Goal: Transaction & Acquisition: Purchase product/service

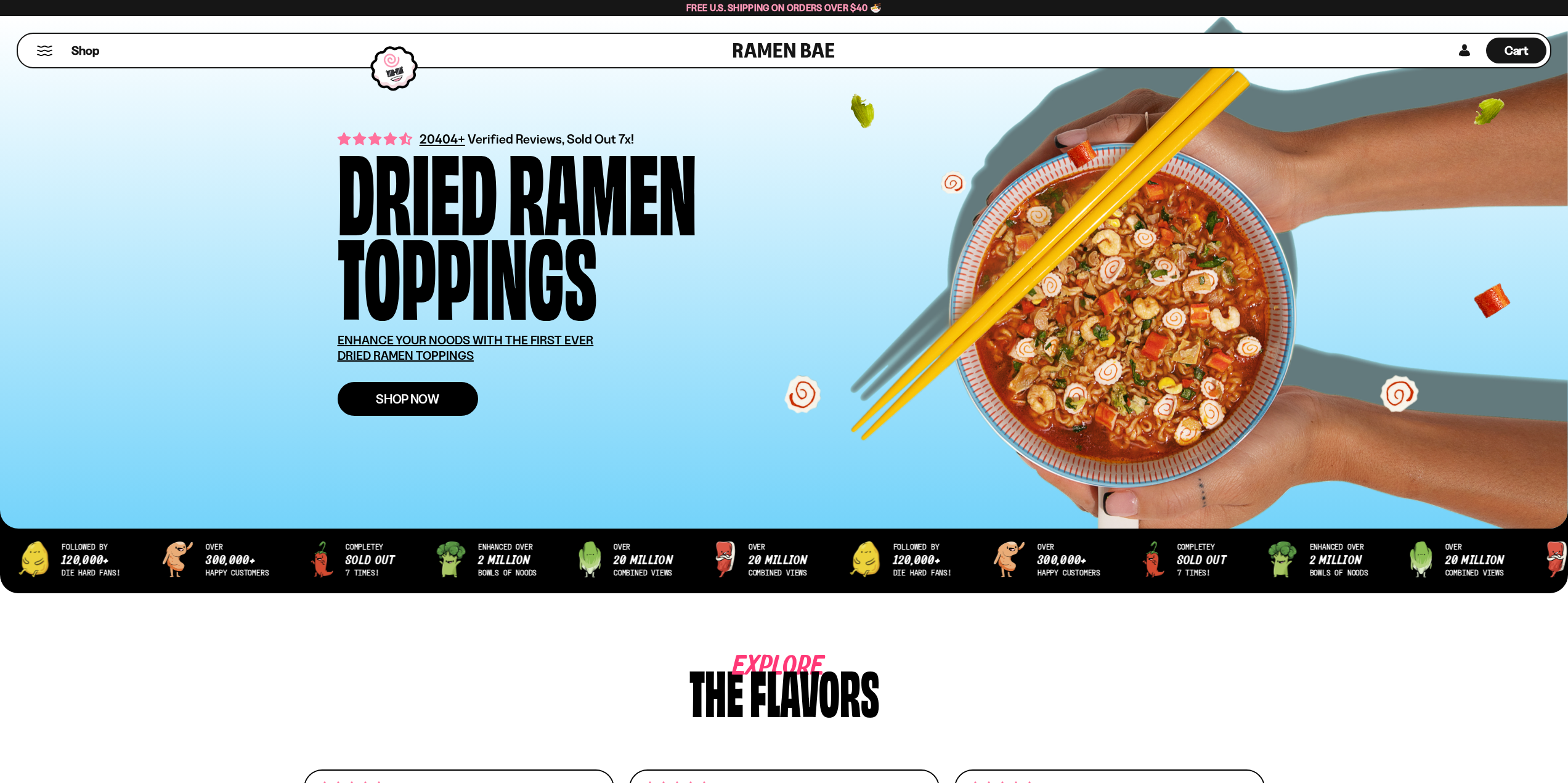
click at [440, 405] on link "Shop Now" at bounding box center [408, 398] width 140 height 34
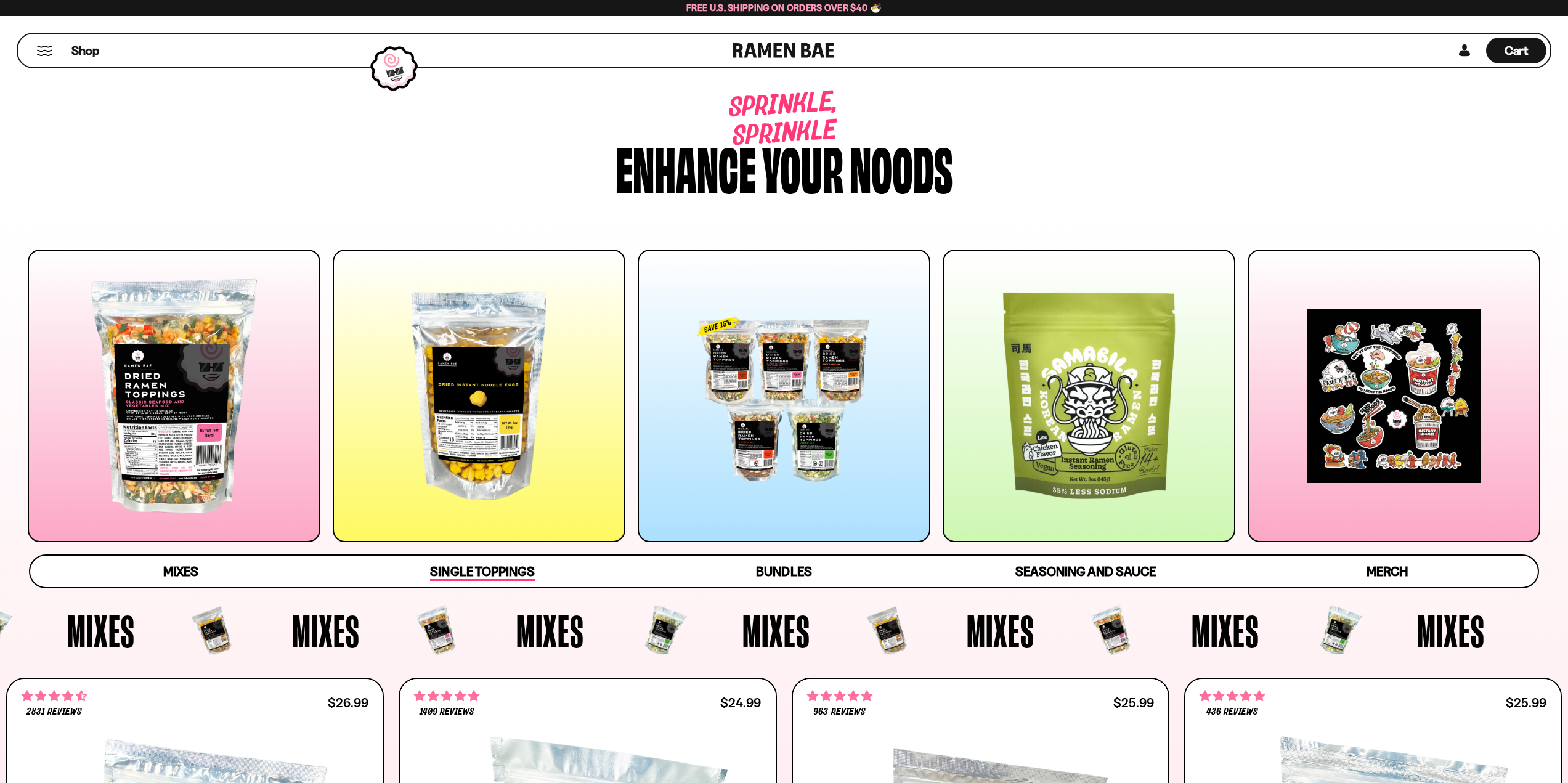
click at [480, 573] on span "Single Toppings" at bounding box center [482, 572] width 104 height 17
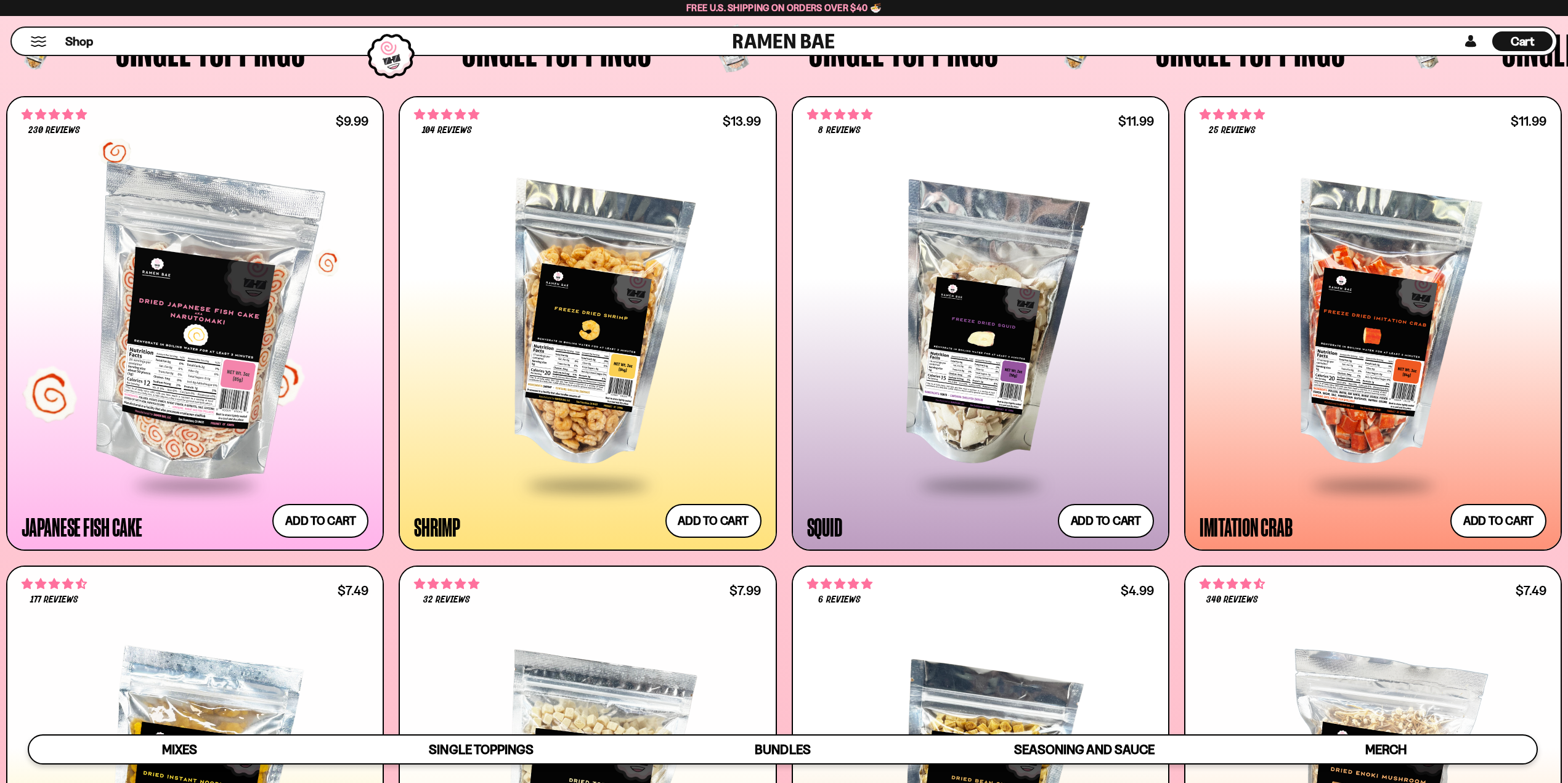
scroll to position [1630, 0]
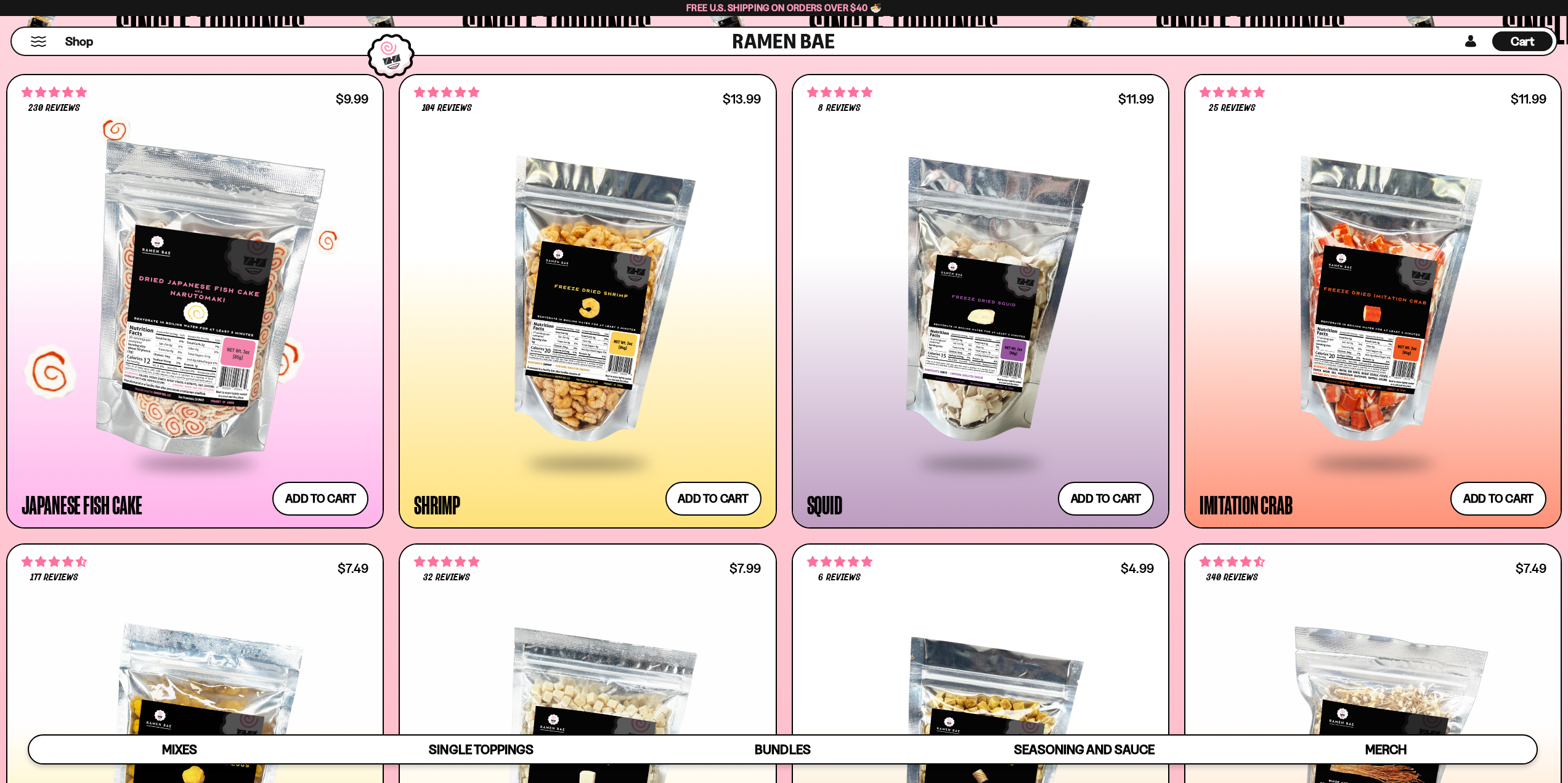
click at [186, 326] on div at bounding box center [195, 303] width 347 height 317
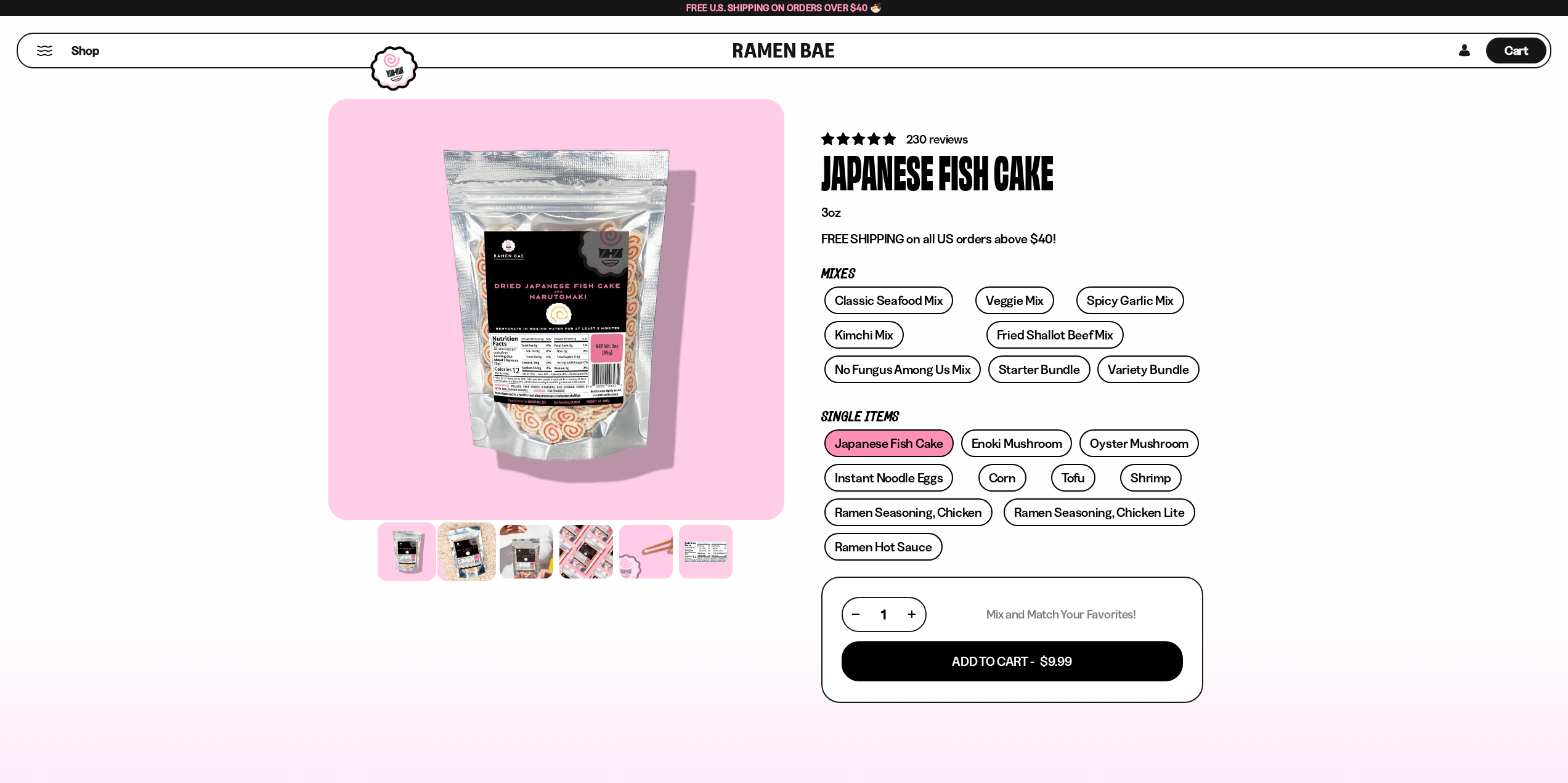
click at [473, 561] on div at bounding box center [466, 551] width 58 height 58
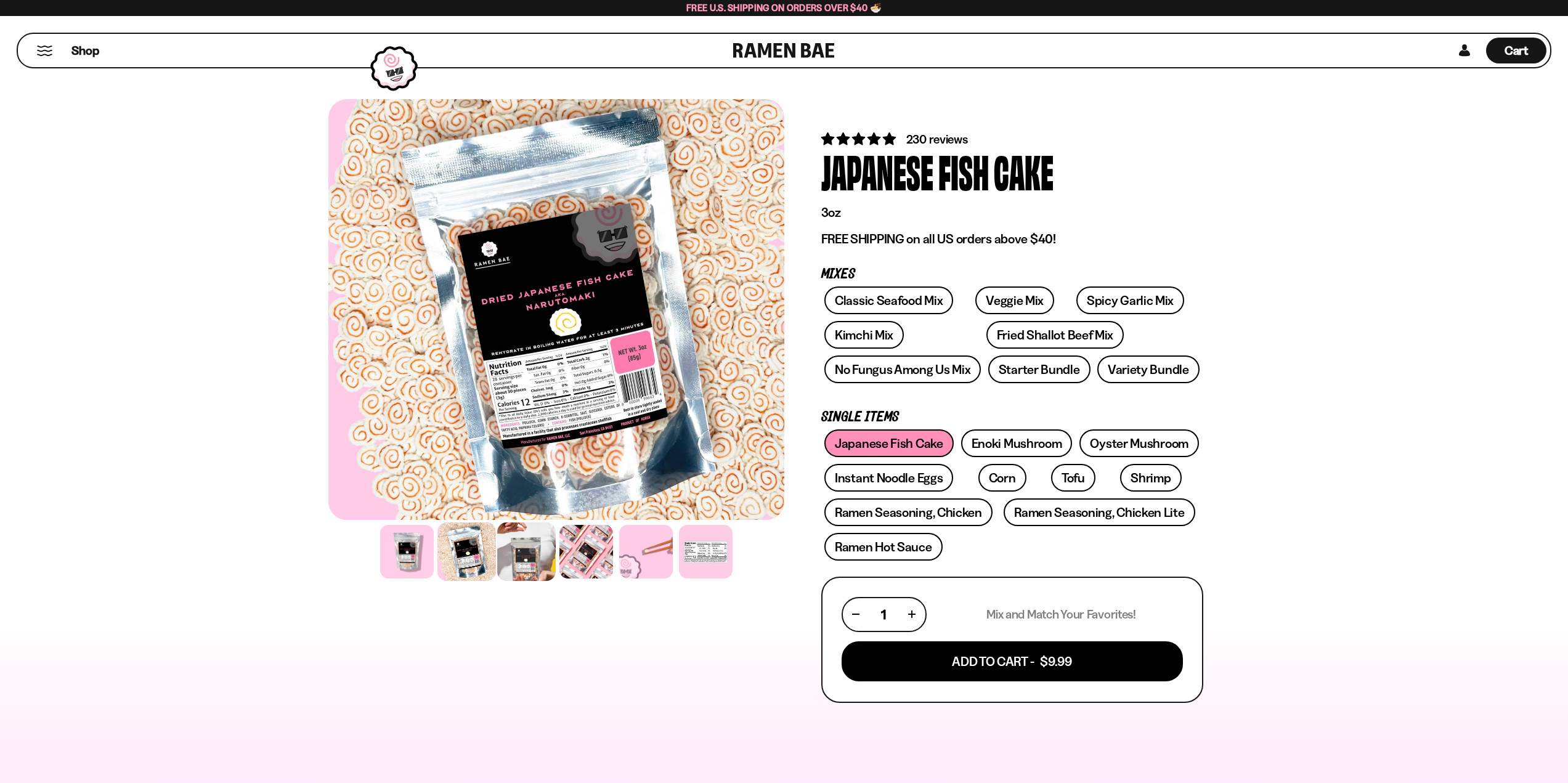
click at [530, 557] on div at bounding box center [526, 551] width 58 height 58
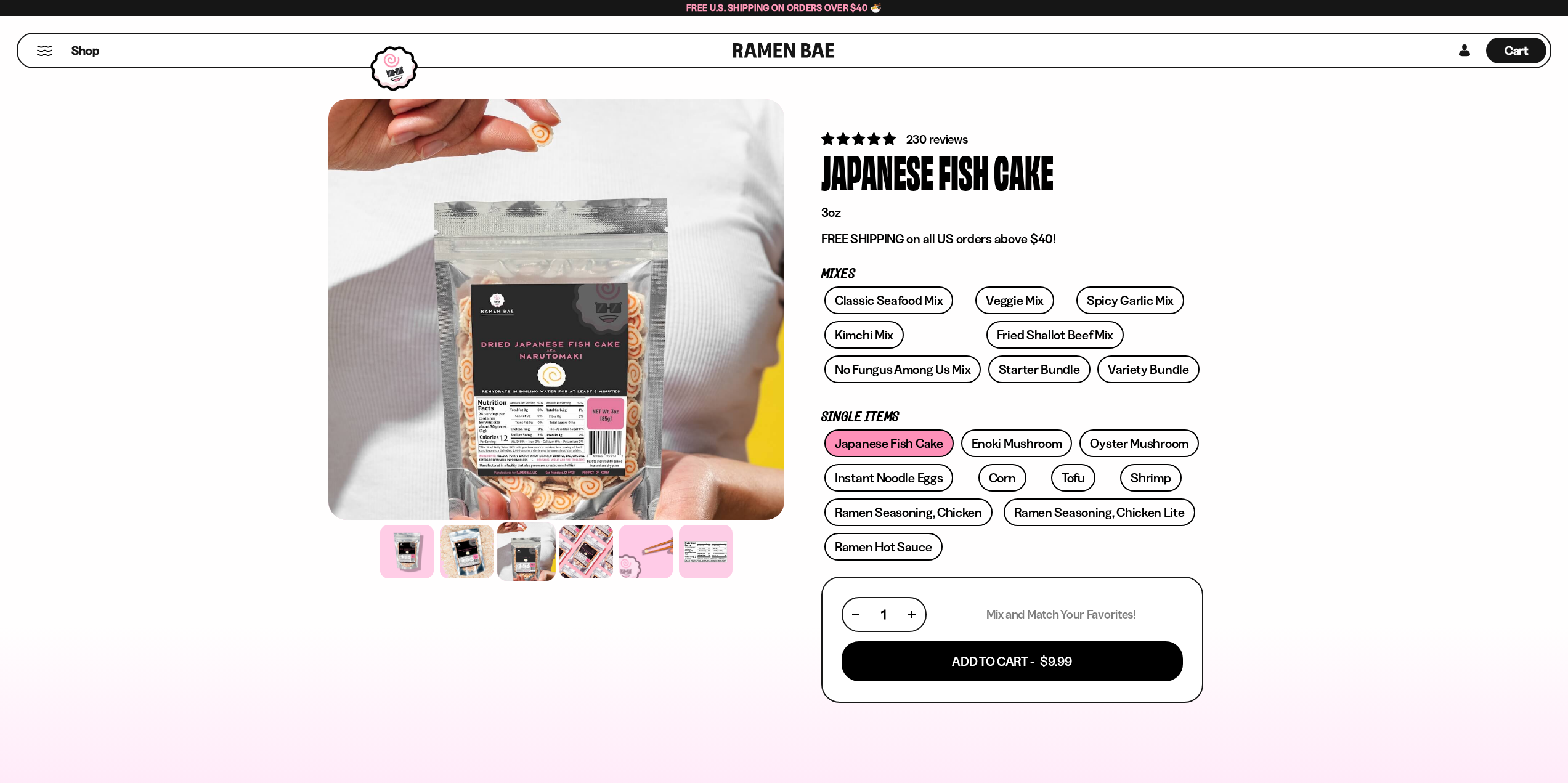
click at [570, 464] on div at bounding box center [556, 310] width 456 height 421
click at [528, 553] on div at bounding box center [526, 551] width 58 height 58
click at [472, 546] on div at bounding box center [466, 551] width 58 height 58
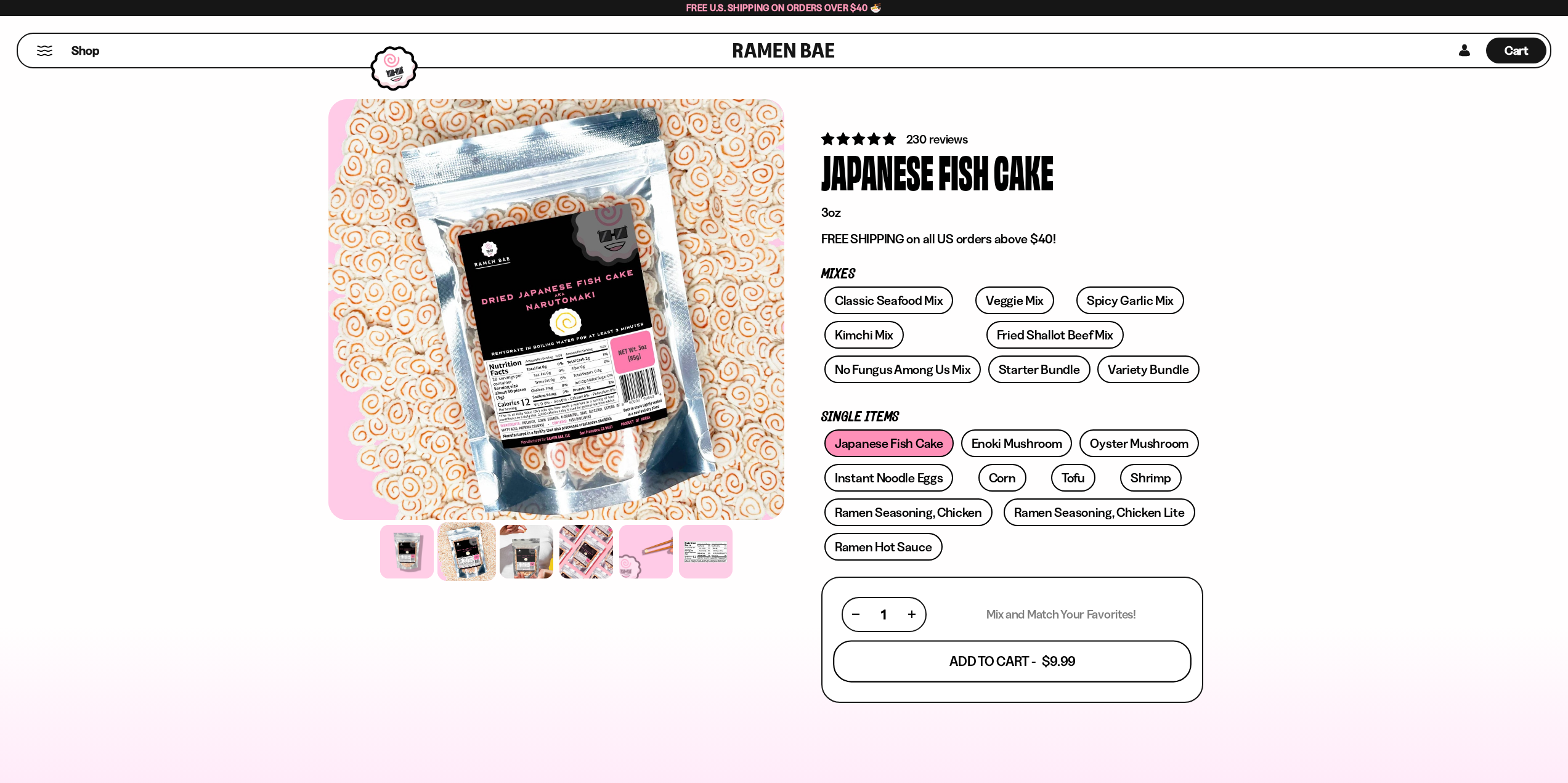
click at [992, 665] on button "Add To Cart - $9.99" at bounding box center [1012, 661] width 358 height 42
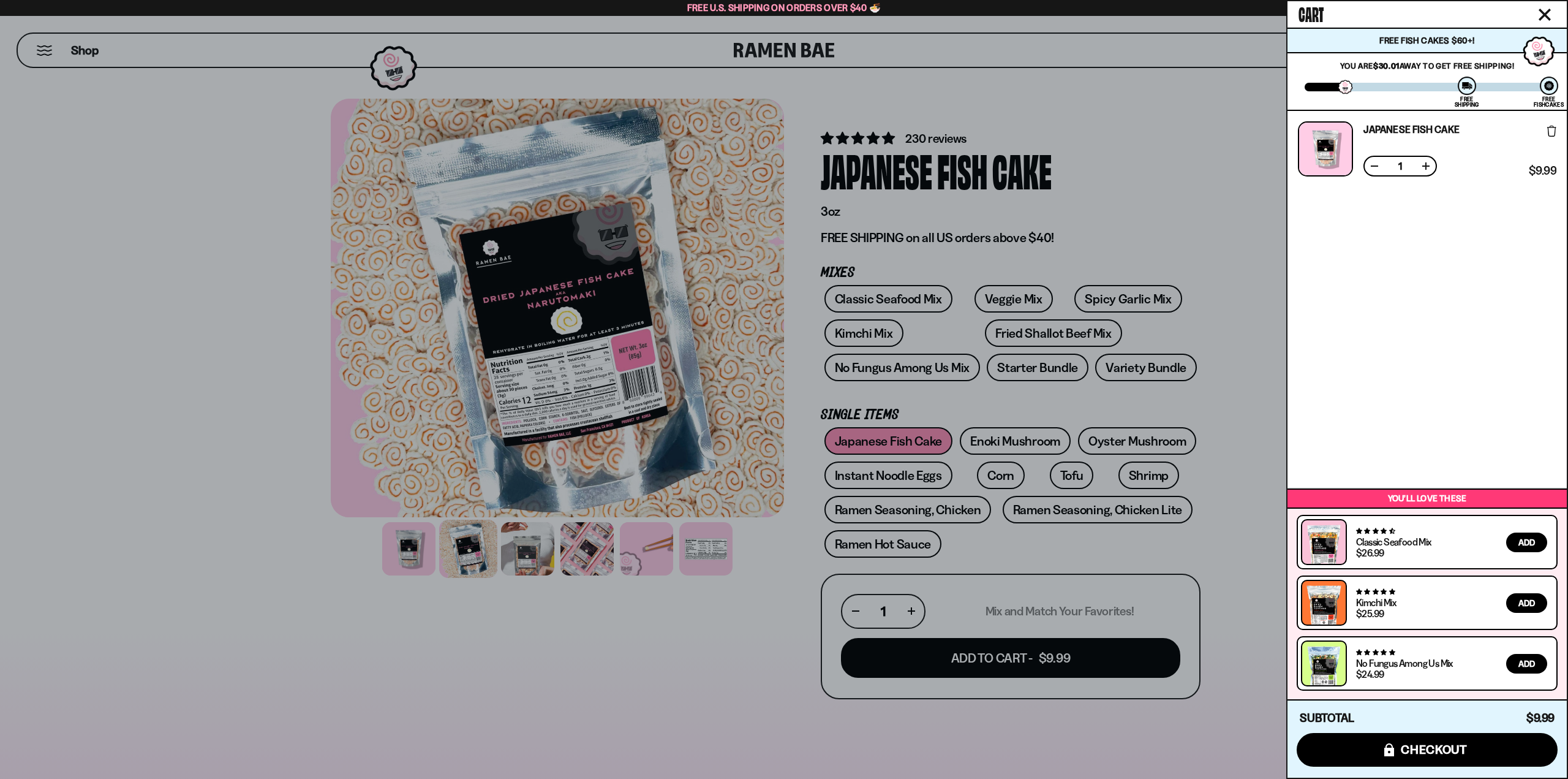
click at [887, 470] on div at bounding box center [784, 390] width 1568 height 779
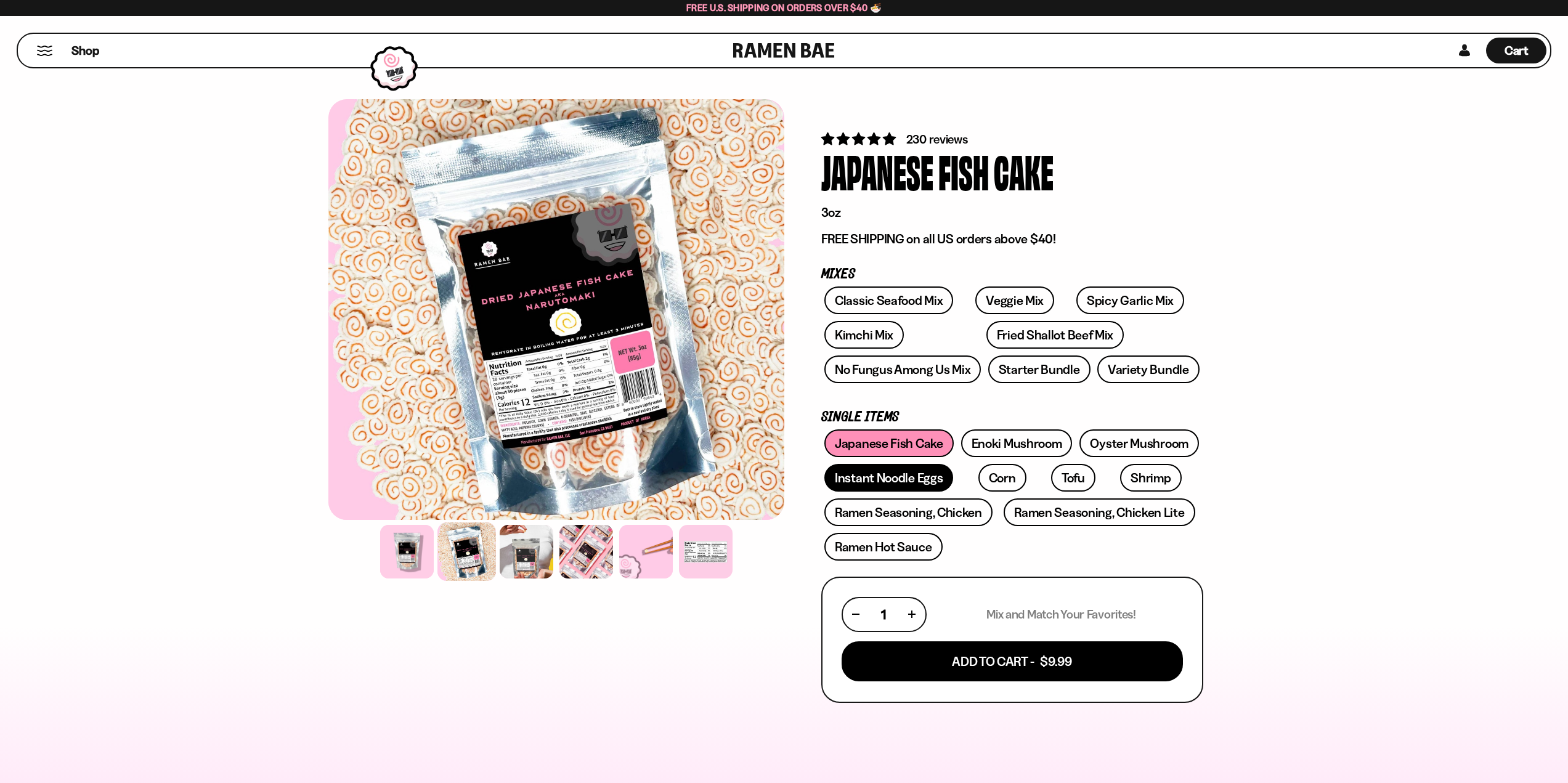
click at [890, 476] on link "Instant Noodle Eggs" at bounding box center [888, 478] width 129 height 28
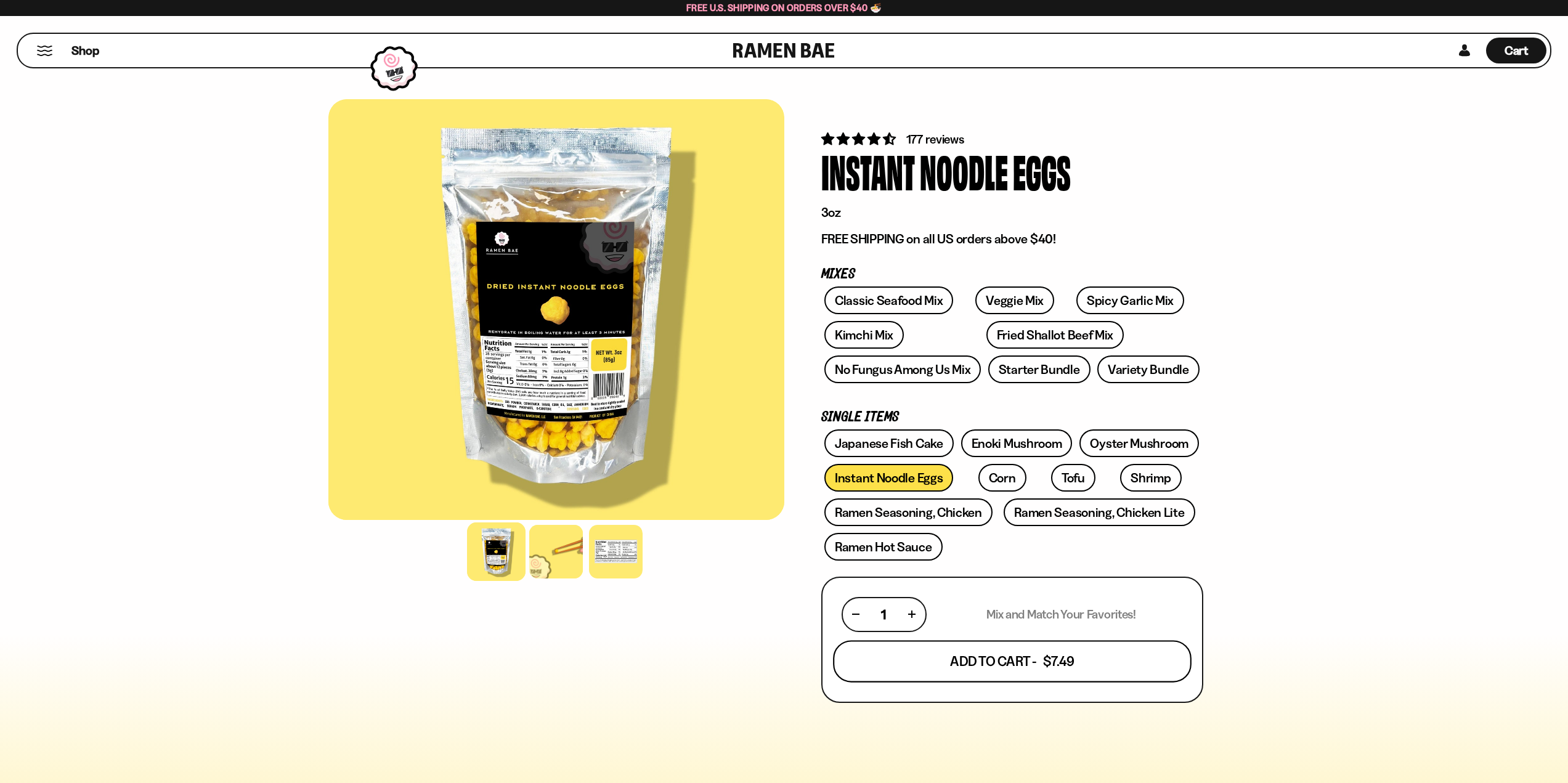
click at [1017, 663] on button "Add To Cart - $7.49" at bounding box center [1012, 661] width 358 height 42
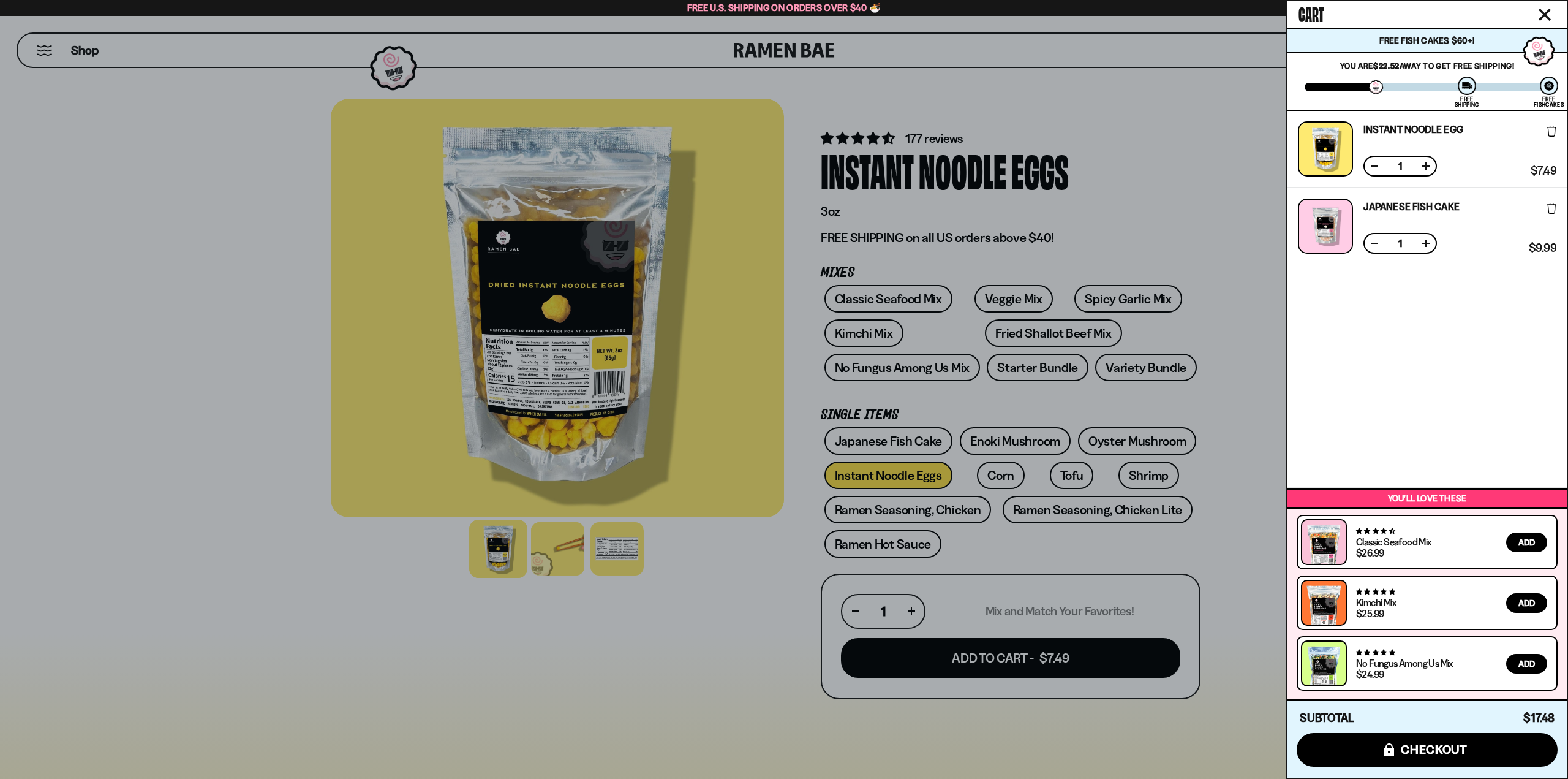
click at [779, 542] on div at bounding box center [784, 390] width 1568 height 779
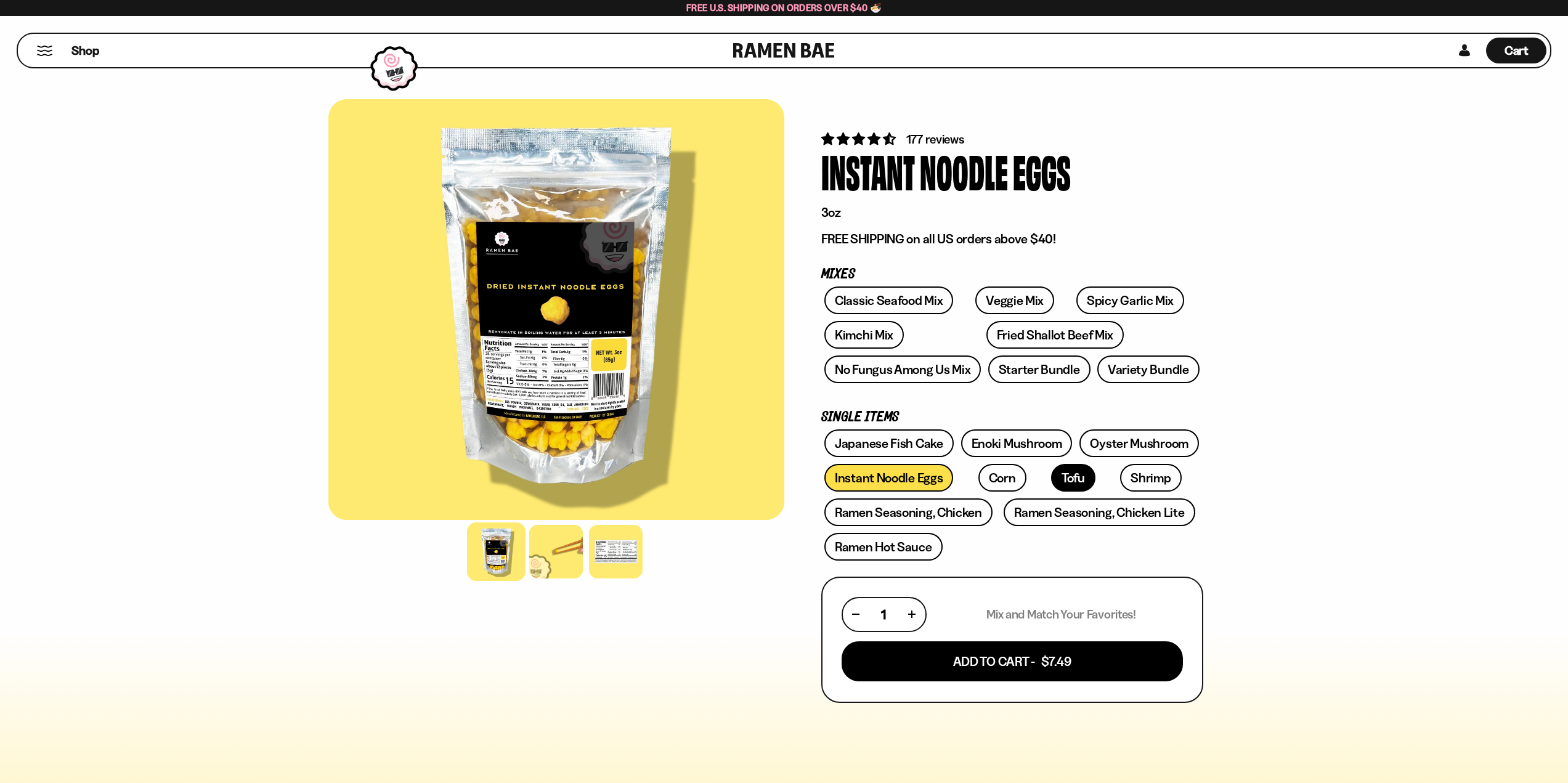
click at [1051, 474] on link "Tofu" at bounding box center [1073, 478] width 44 height 28
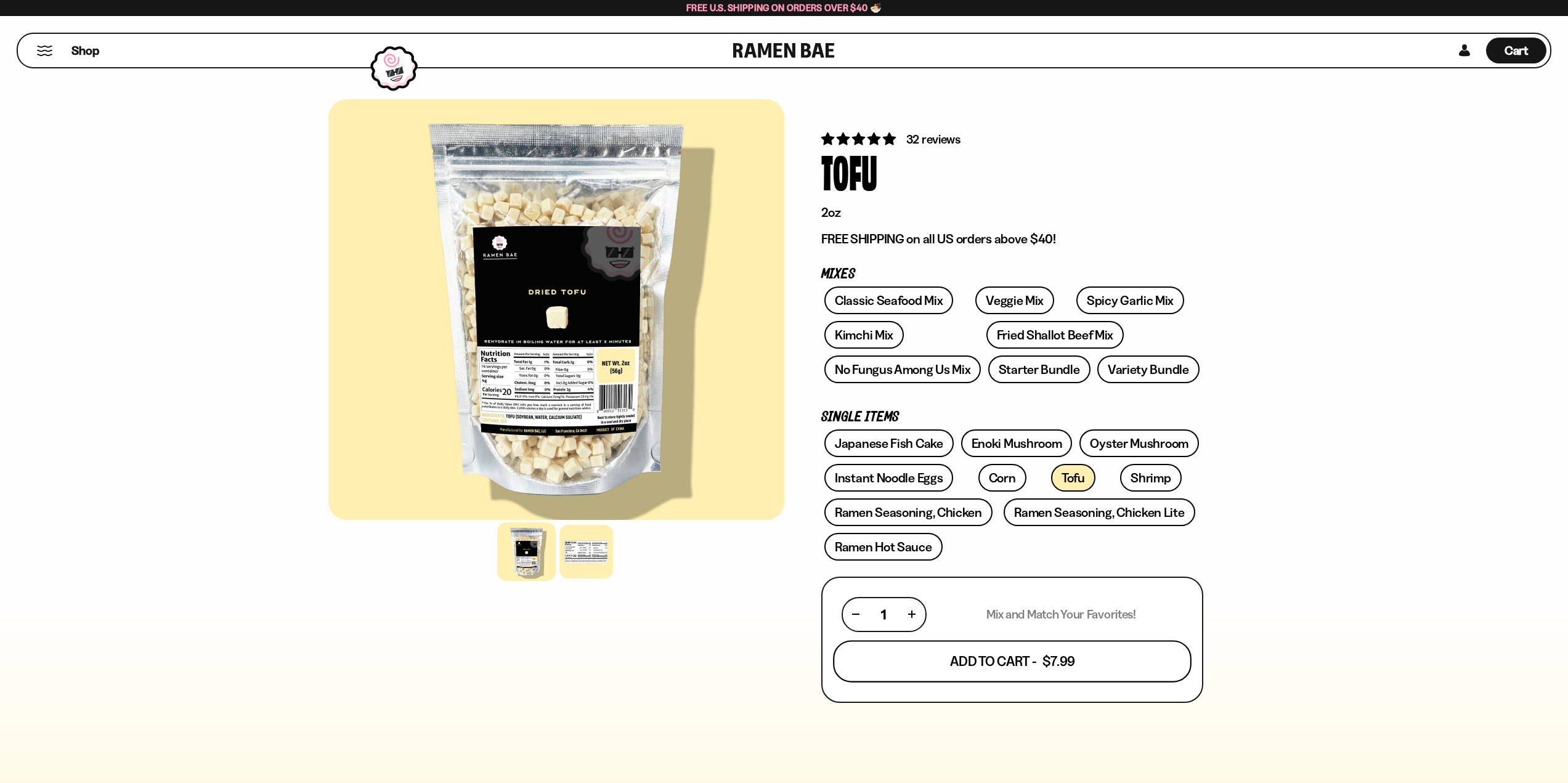
click at [1019, 663] on button "Add To Cart - $7.99" at bounding box center [1012, 661] width 358 height 42
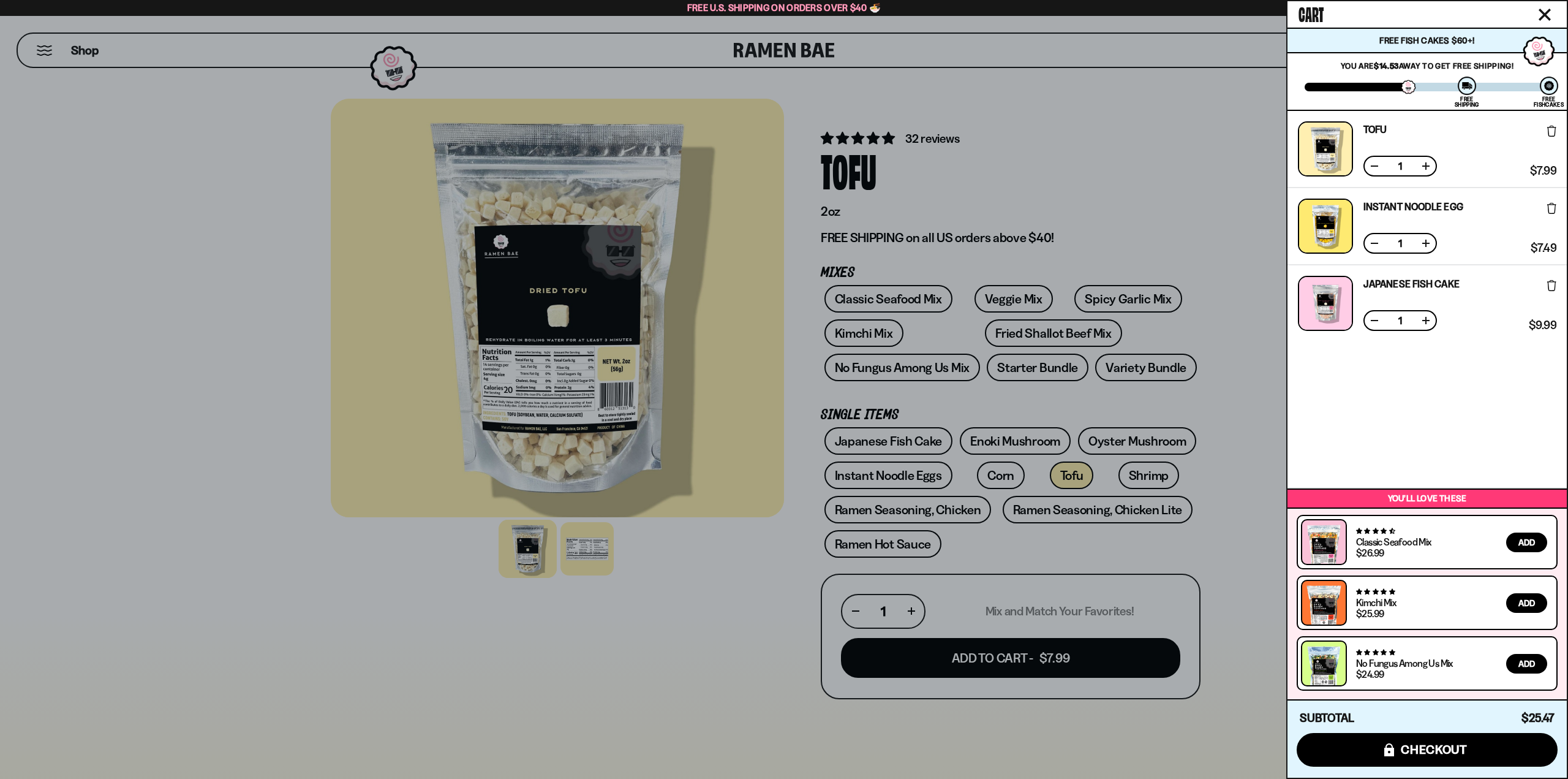
click at [762, 557] on div at bounding box center [784, 390] width 1568 height 779
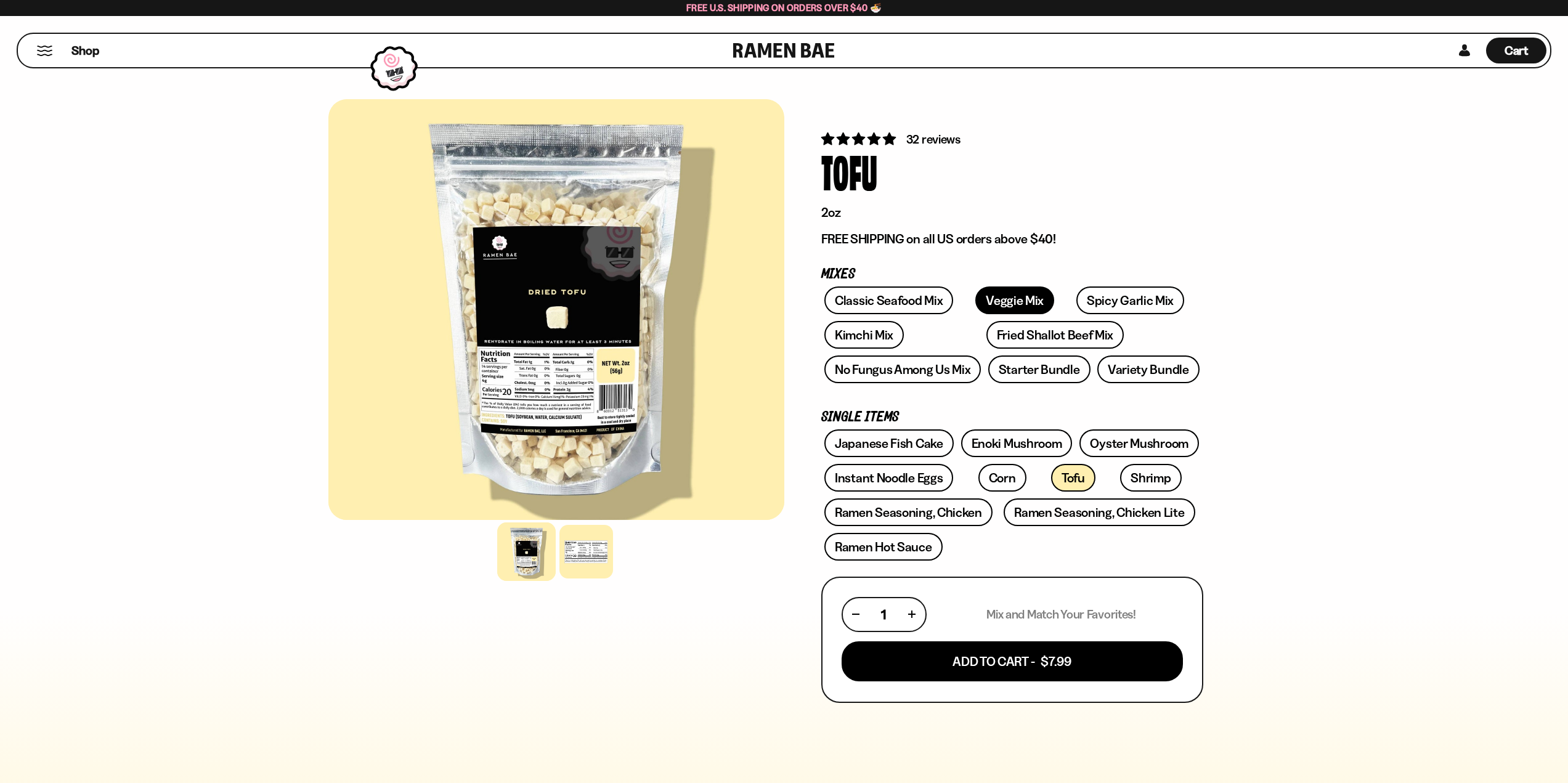
click at [976, 292] on link "Veggie Mix" at bounding box center [1015, 300] width 79 height 28
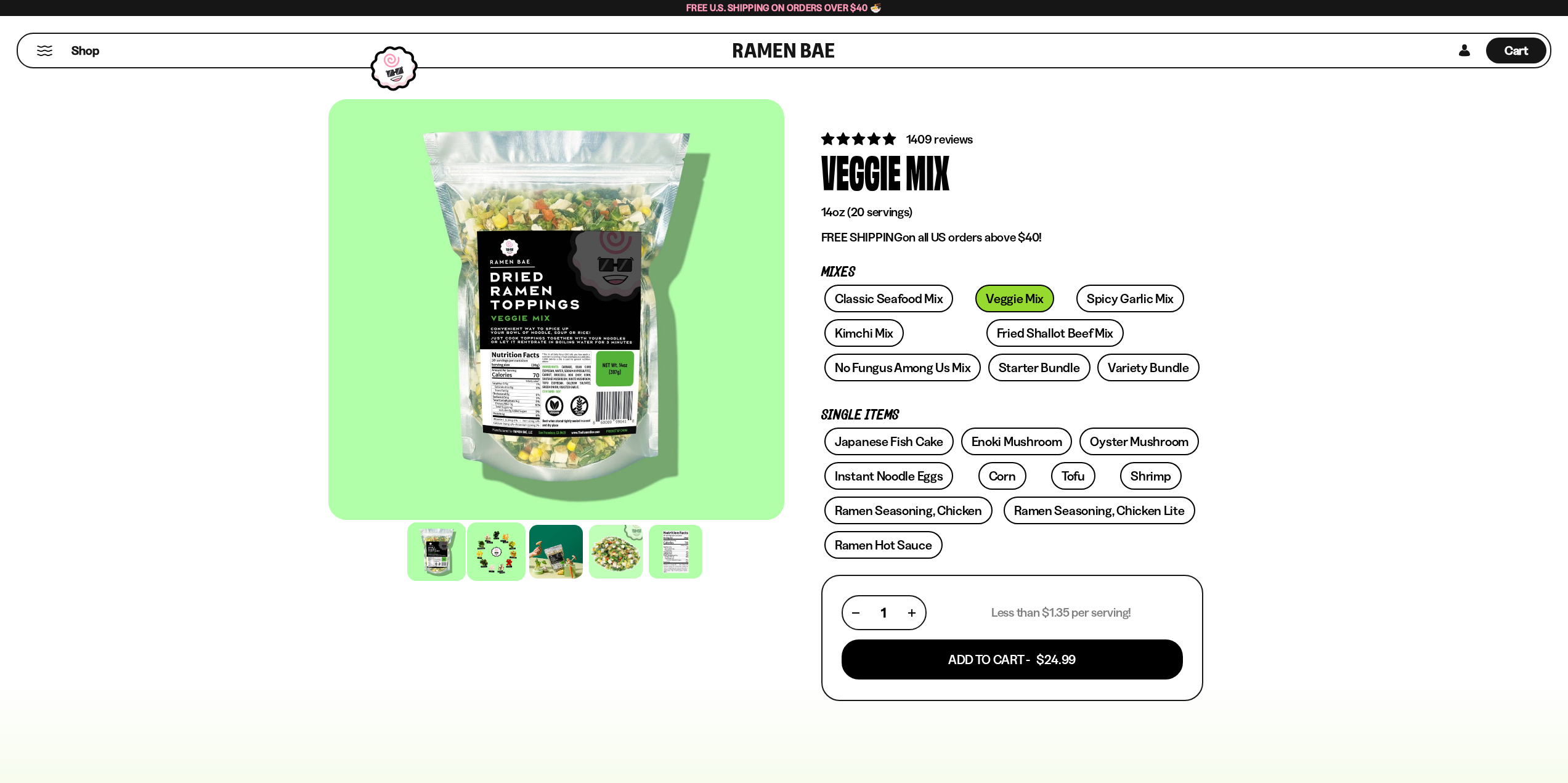
click at [491, 548] on div at bounding box center [496, 551] width 58 height 58
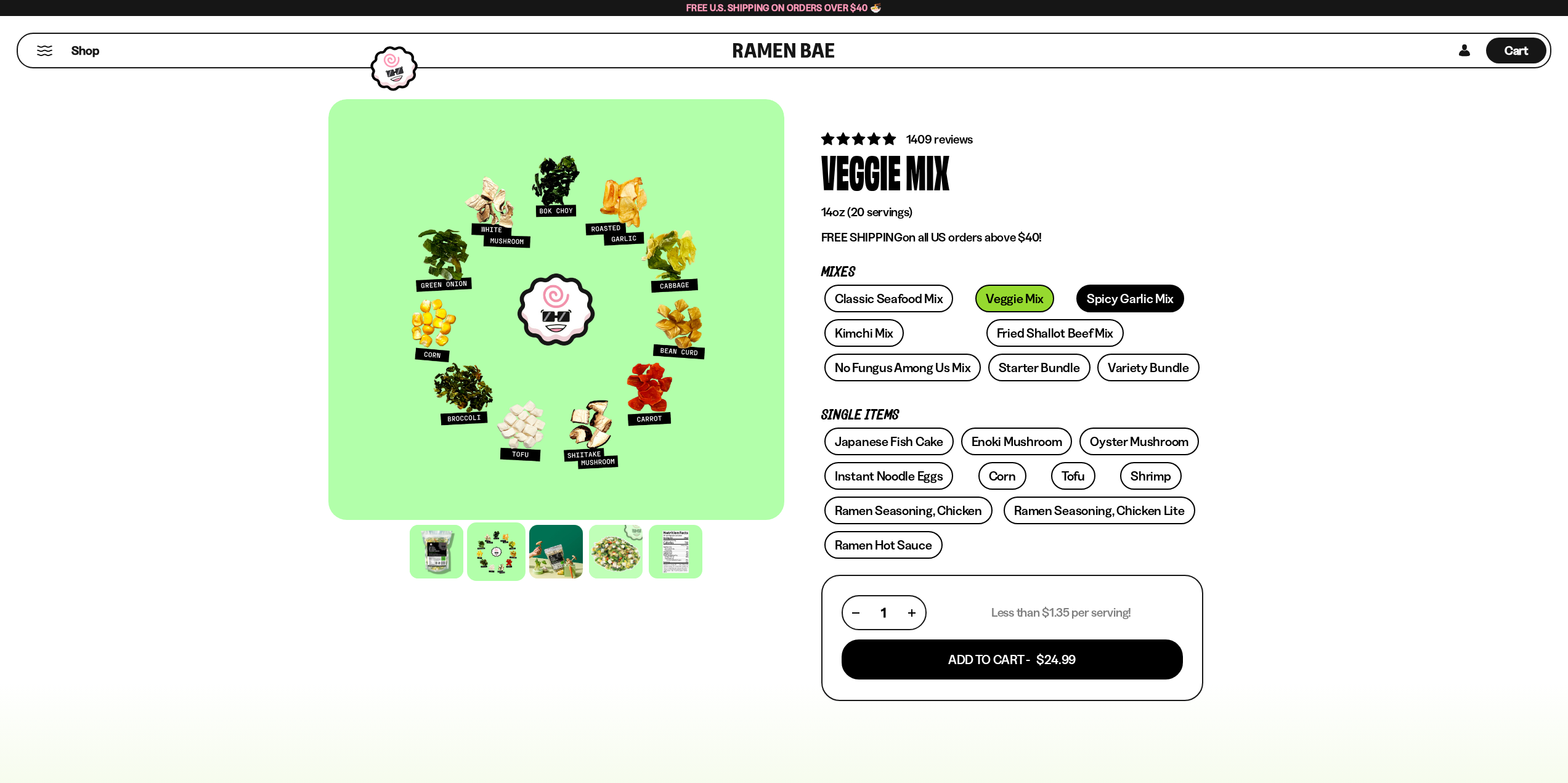
click at [1104, 293] on link "Spicy Garlic Mix" at bounding box center [1130, 299] width 108 height 28
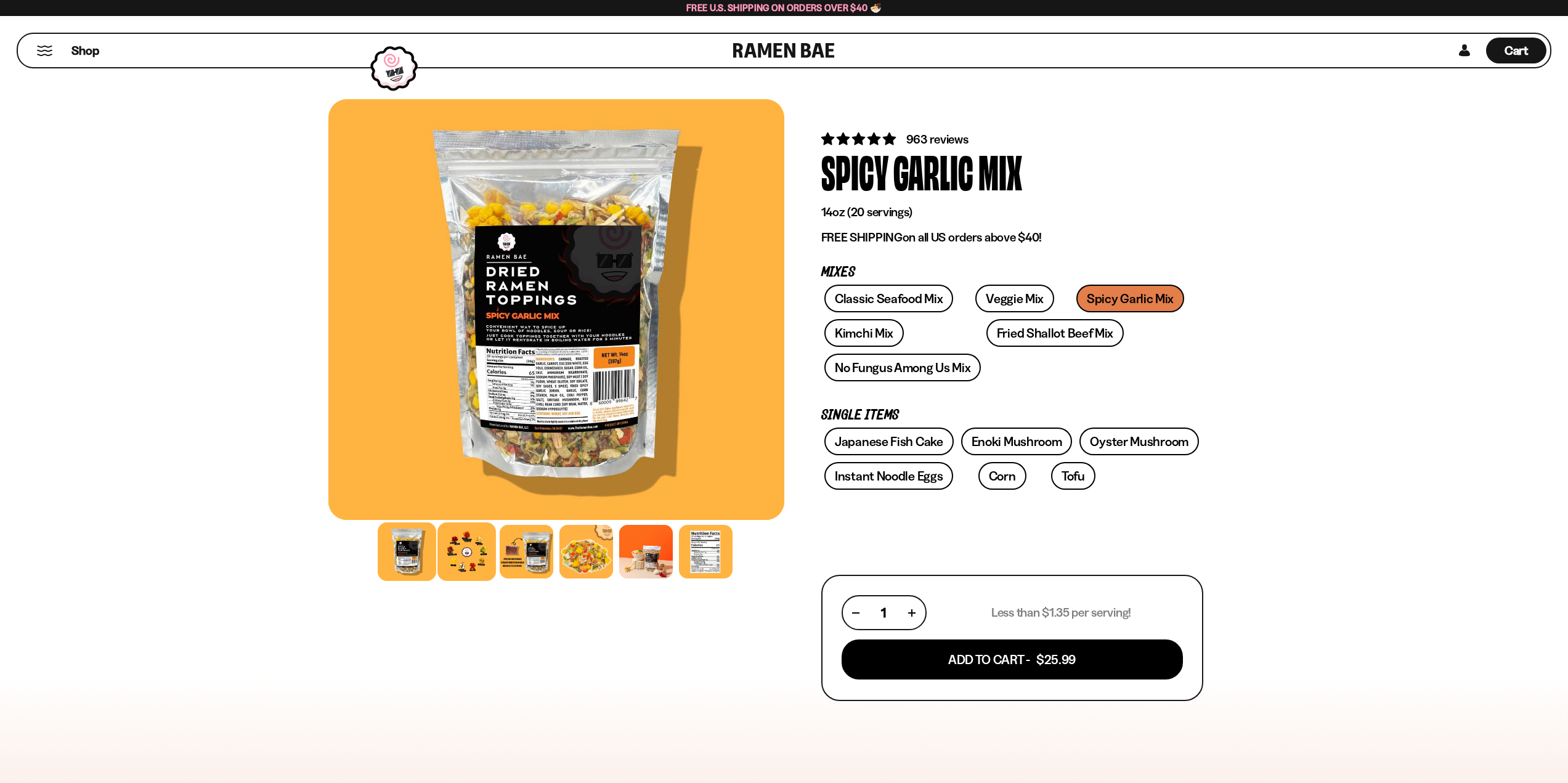
click at [461, 553] on div at bounding box center [466, 551] width 58 height 58
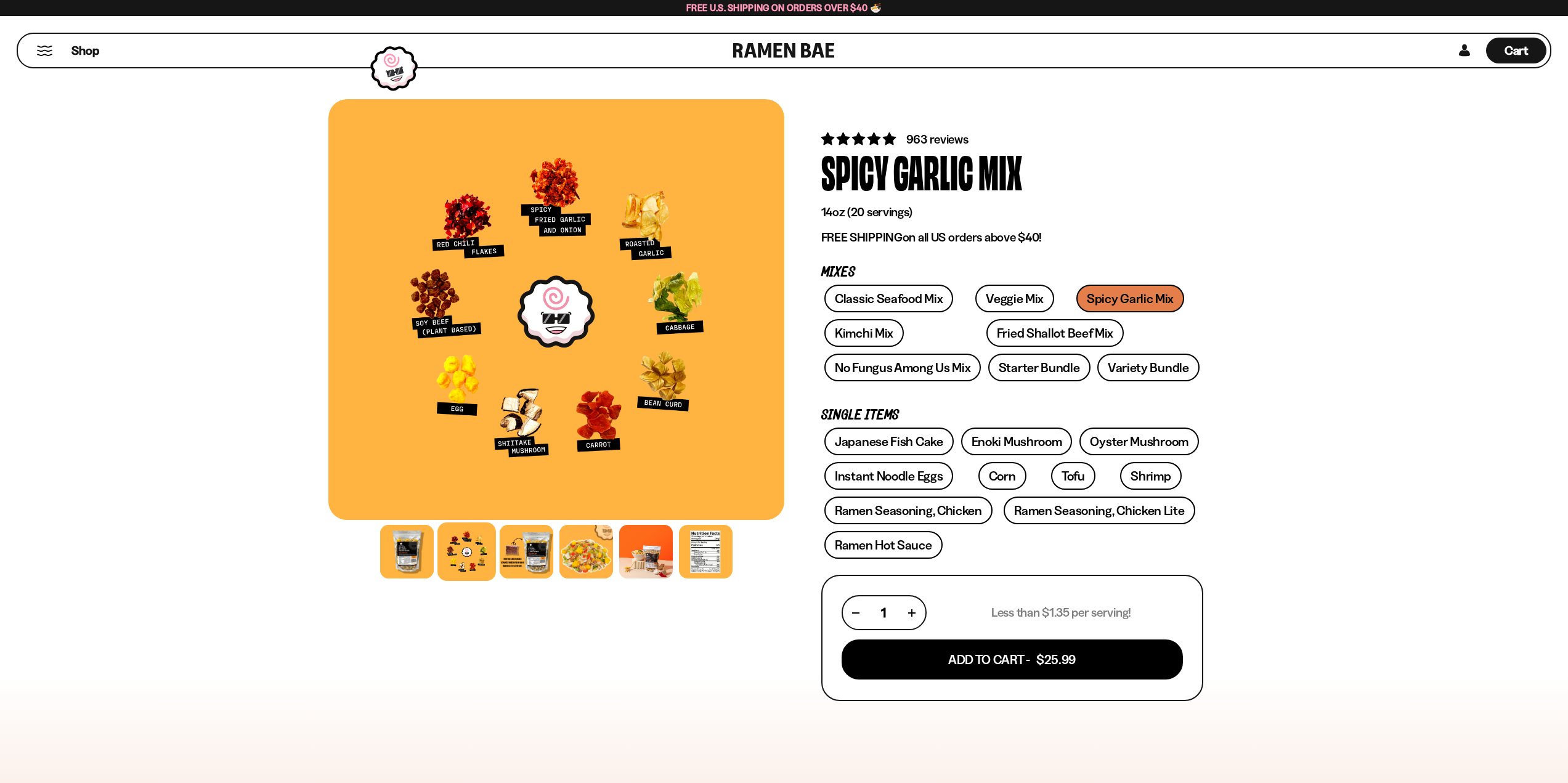
click at [42, 47] on button "Mobile Menu Trigger" at bounding box center [45, 50] width 17 height 10
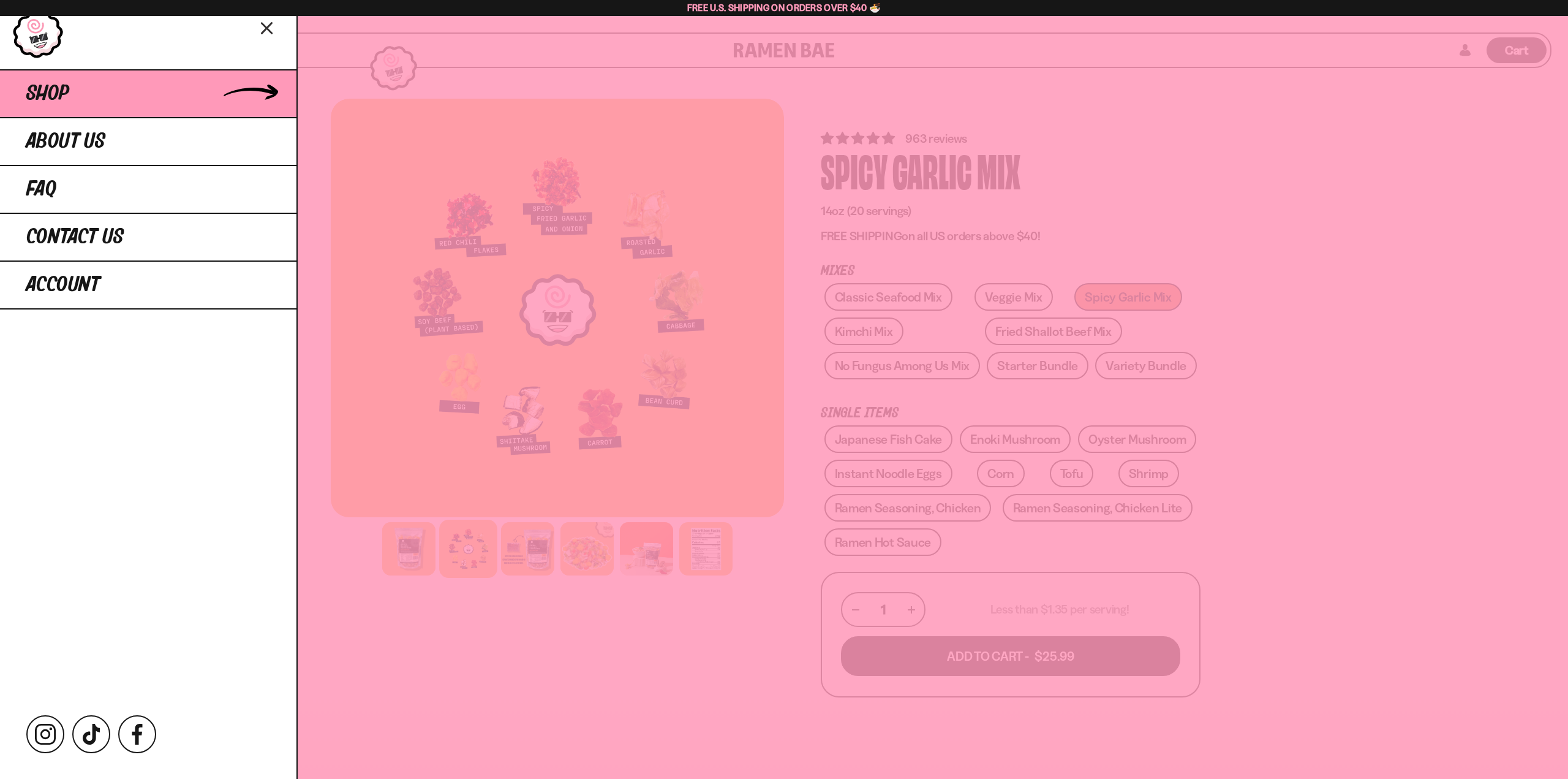
click at [47, 97] on span "Shop" at bounding box center [48, 94] width 43 height 22
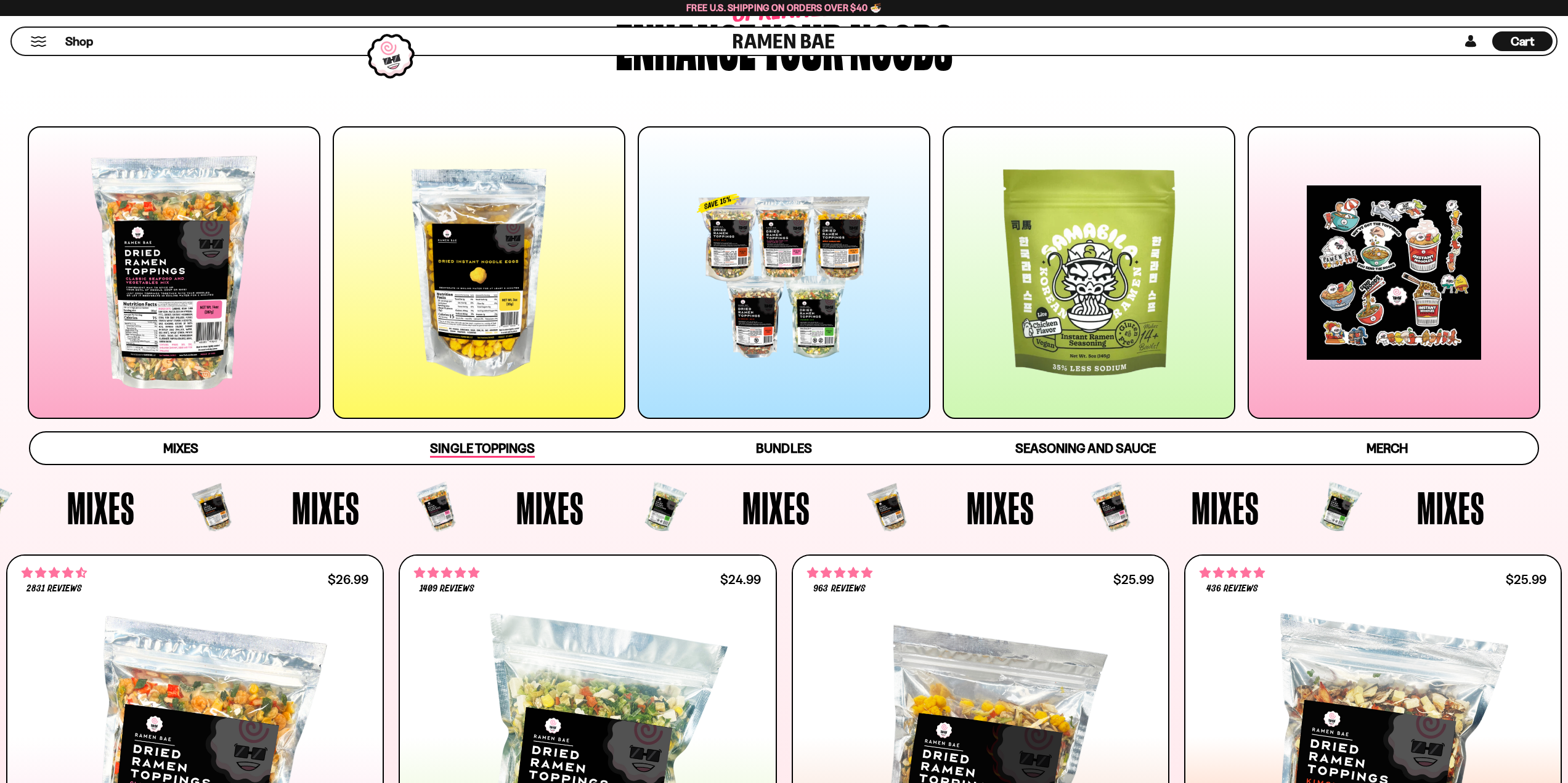
click at [513, 440] on span "Single Toppings" at bounding box center [482, 449] width 104 height 17
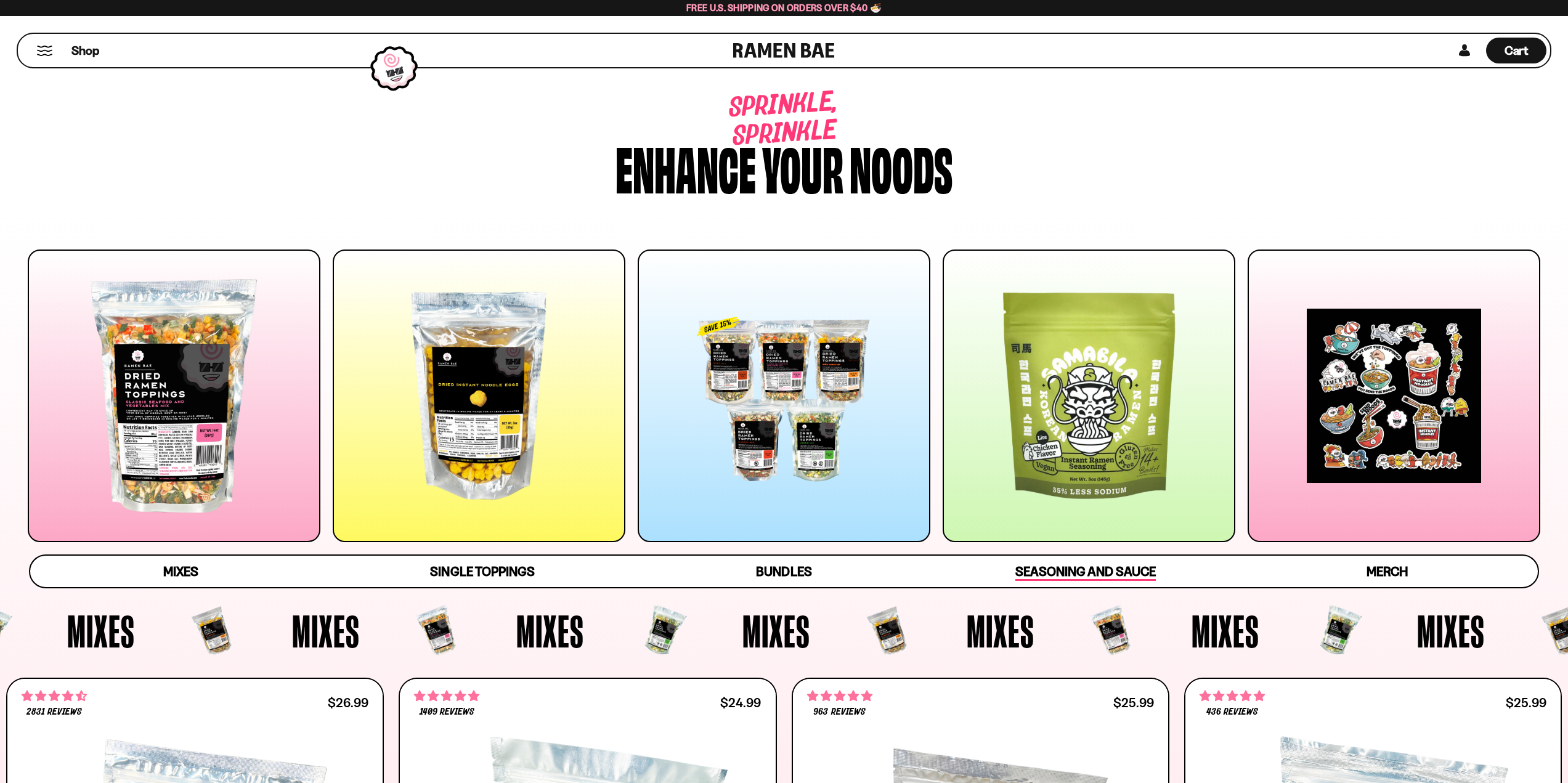
click at [1128, 571] on span "Seasoning and Sauce" at bounding box center [1085, 572] width 140 height 17
click at [1507, 49] on span "Cart" at bounding box center [1516, 50] width 24 height 14
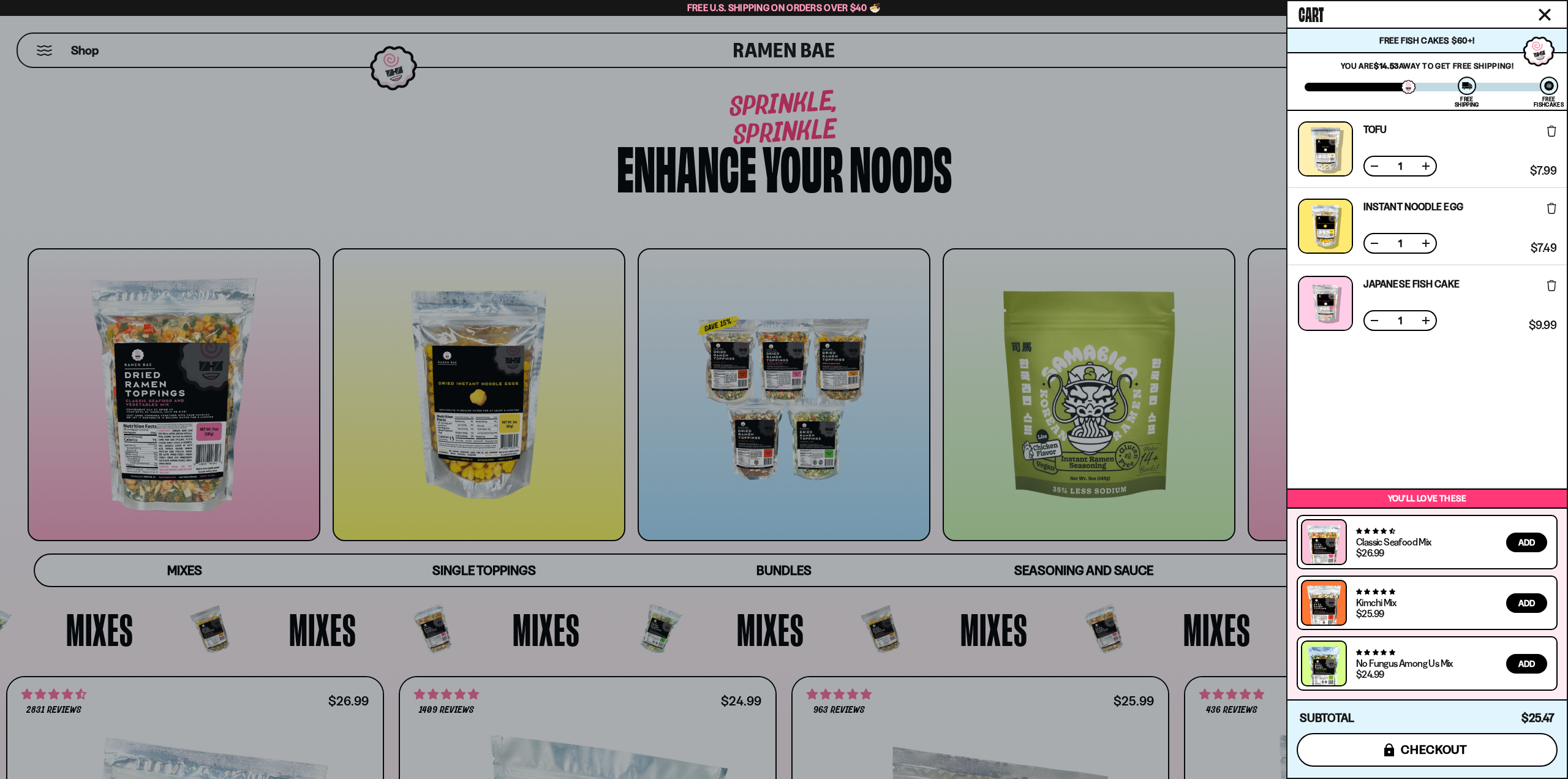
click at [1443, 754] on span "checkout" at bounding box center [1435, 750] width 67 height 14
